Goal: Check status

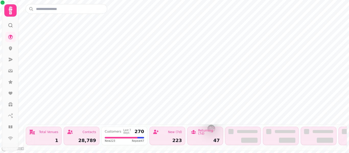
click at [10, 7] on icon at bounding box center [11, 10] width 4 height 8
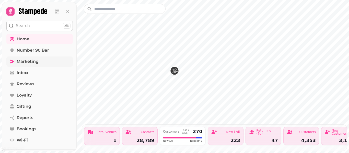
click at [27, 62] on span "Marketing" at bounding box center [28, 62] width 22 height 6
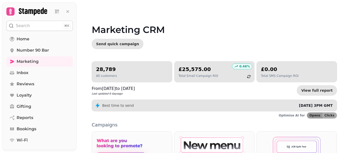
drag, startPoint x: 349, startPoint y: 58, endPoint x: 349, endPoint y: 95, distance: 37.1
click at [349, 95] on video at bounding box center [174, 64] width 349 height 128
drag, startPoint x: 347, startPoint y: 70, endPoint x: 349, endPoint y: 85, distance: 15.3
click at [349, 86] on video at bounding box center [174, 64] width 349 height 128
drag, startPoint x: 348, startPoint y: 61, endPoint x: 349, endPoint y: 94, distance: 33.0
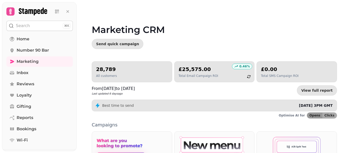
click at [349, 94] on video at bounding box center [174, 64] width 349 height 128
click at [348, 87] on video at bounding box center [174, 64] width 349 height 128
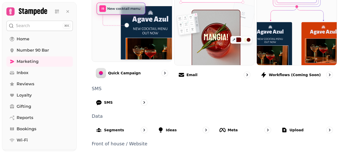
scroll to position [164, 0]
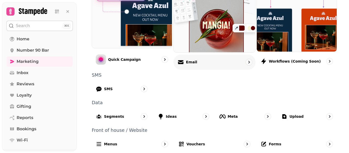
click at [193, 60] on p "Email" at bounding box center [191, 62] width 11 height 5
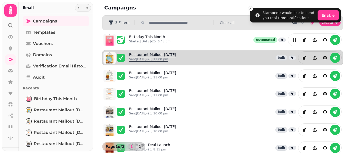
click at [158, 57] on link "Restaurant Mailout Aug 13th Sent 12th Aug-25, 11:00 pm" at bounding box center [152, 57] width 47 height 11
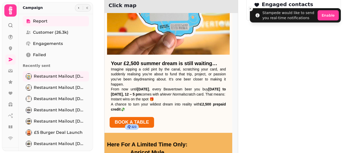
scroll to position [123, 0]
